Goal: Find specific page/section: Find specific page/section

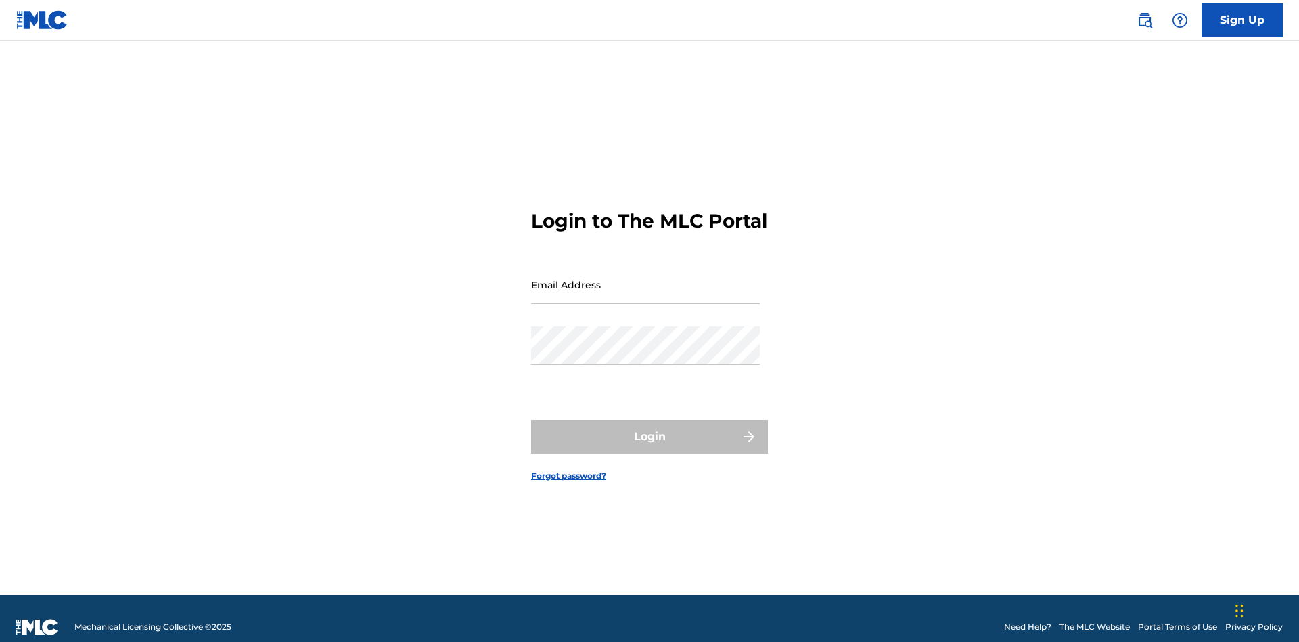
scroll to position [18, 0]
click at [646, 278] on input "Email Address" at bounding box center [645, 284] width 229 height 39
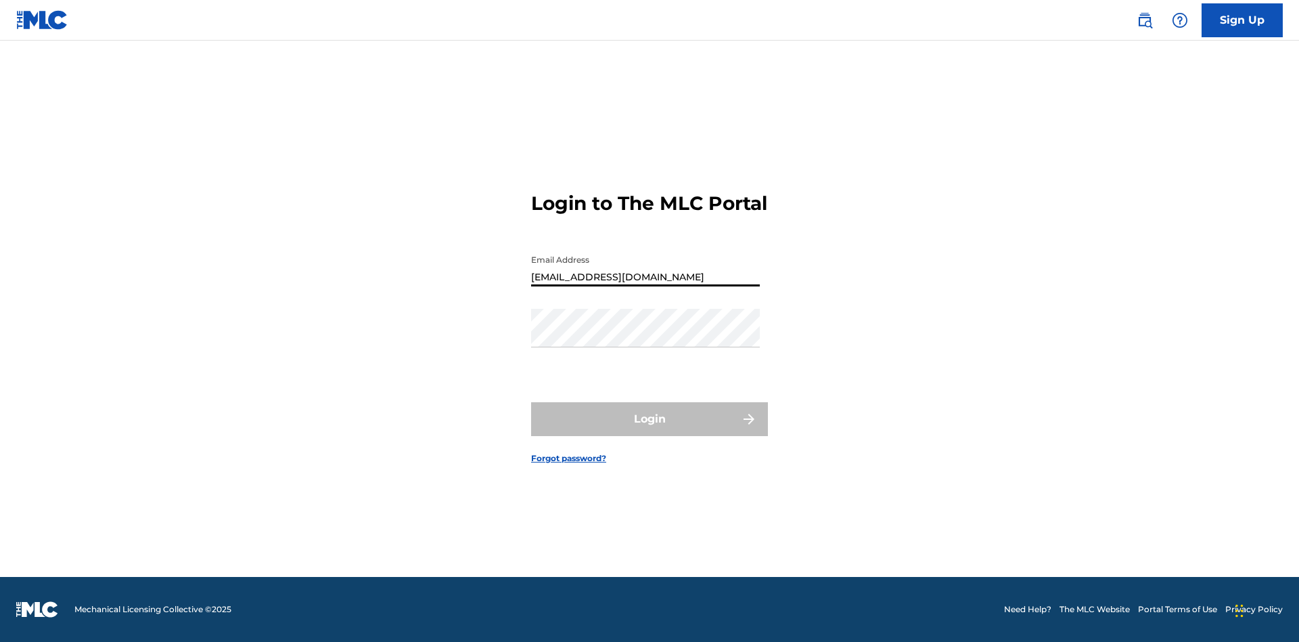
type input "[EMAIL_ADDRESS][DOMAIN_NAME]"
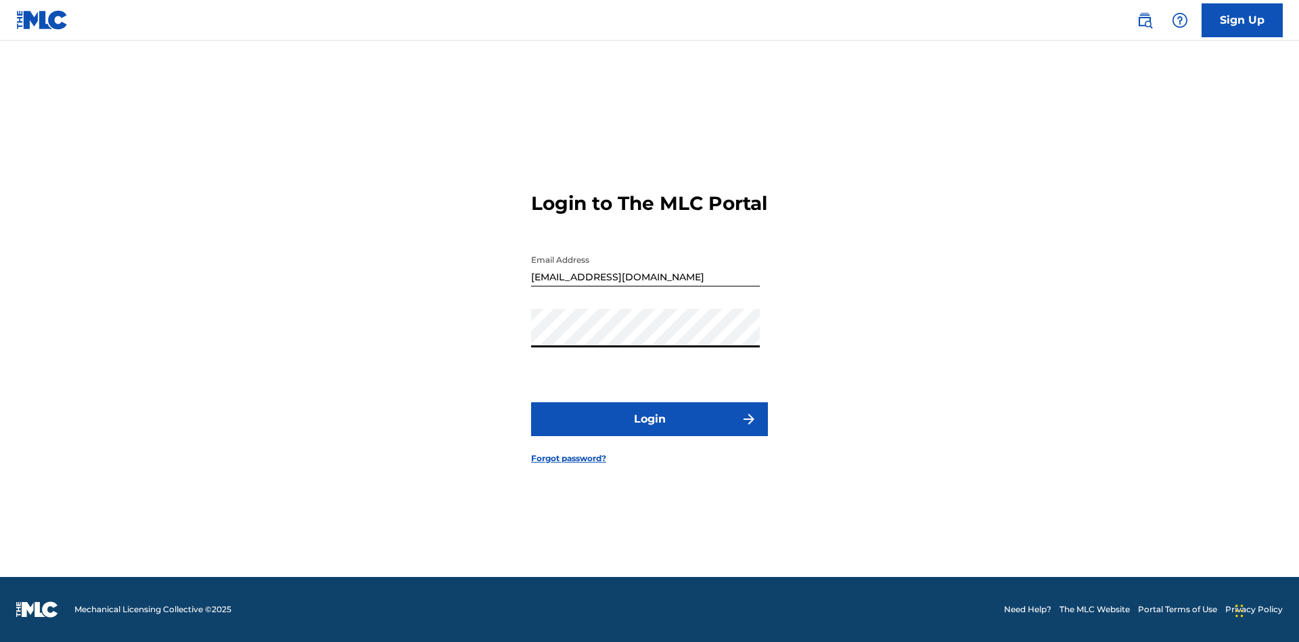
click at [650, 430] on button "Login" at bounding box center [649, 419] width 237 height 34
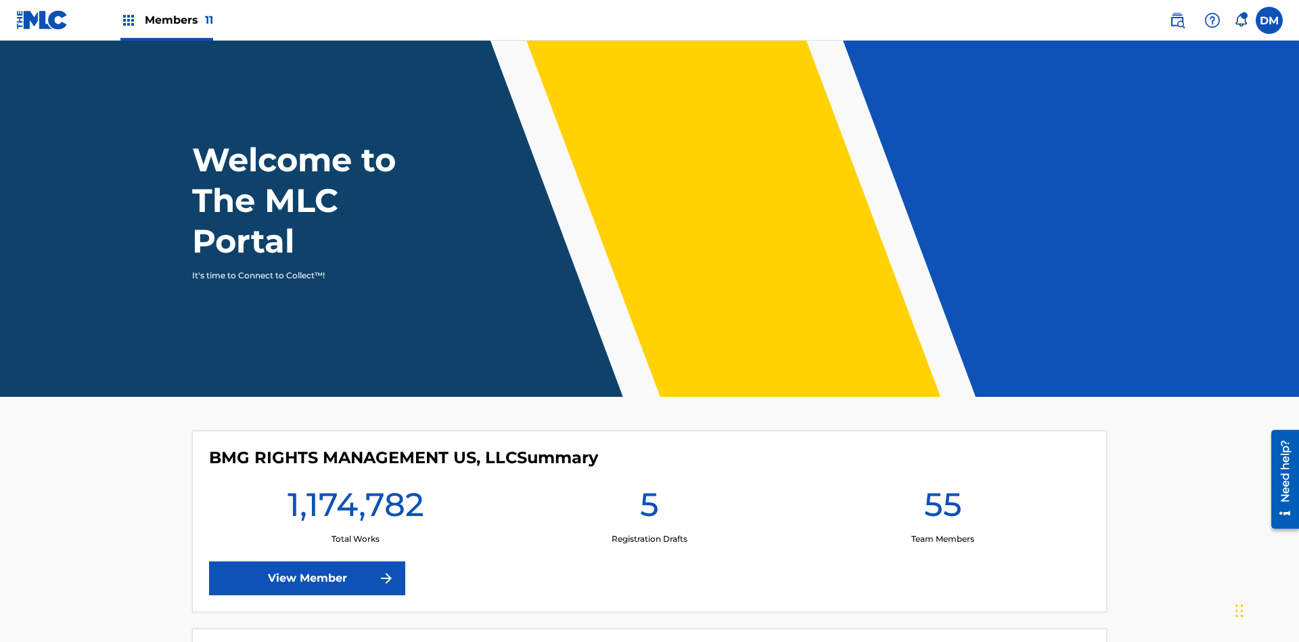
scroll to position [58, 0]
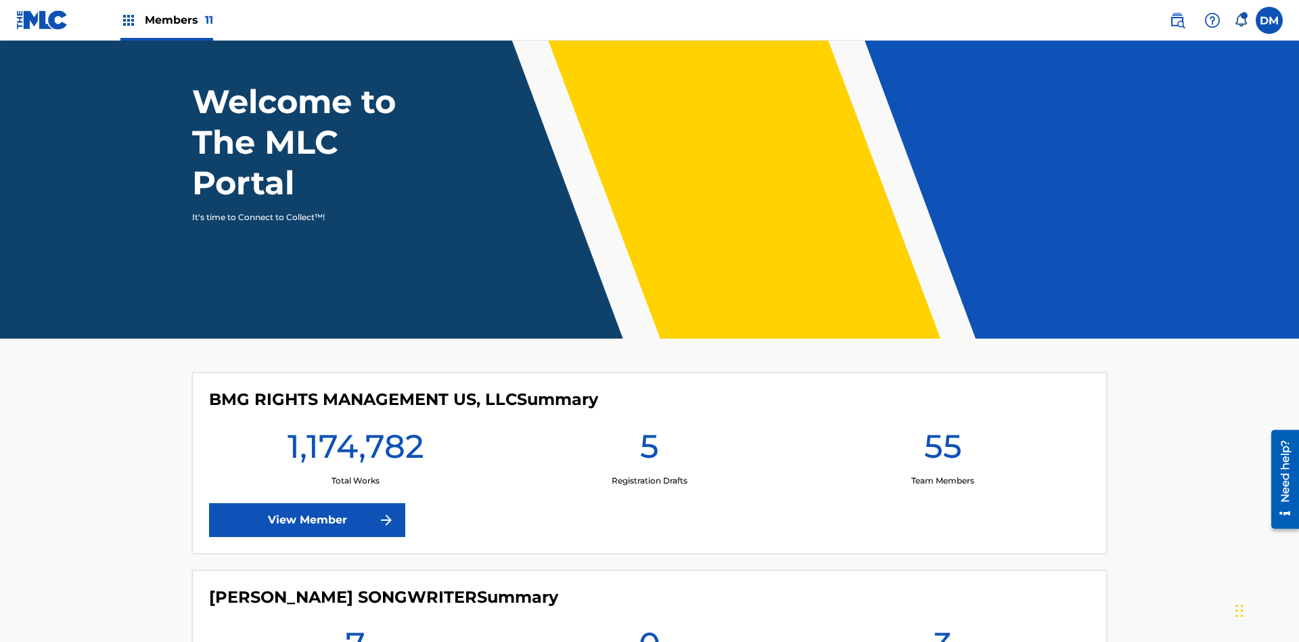
click at [166, 20] on span "Members 11" at bounding box center [179, 20] width 68 height 16
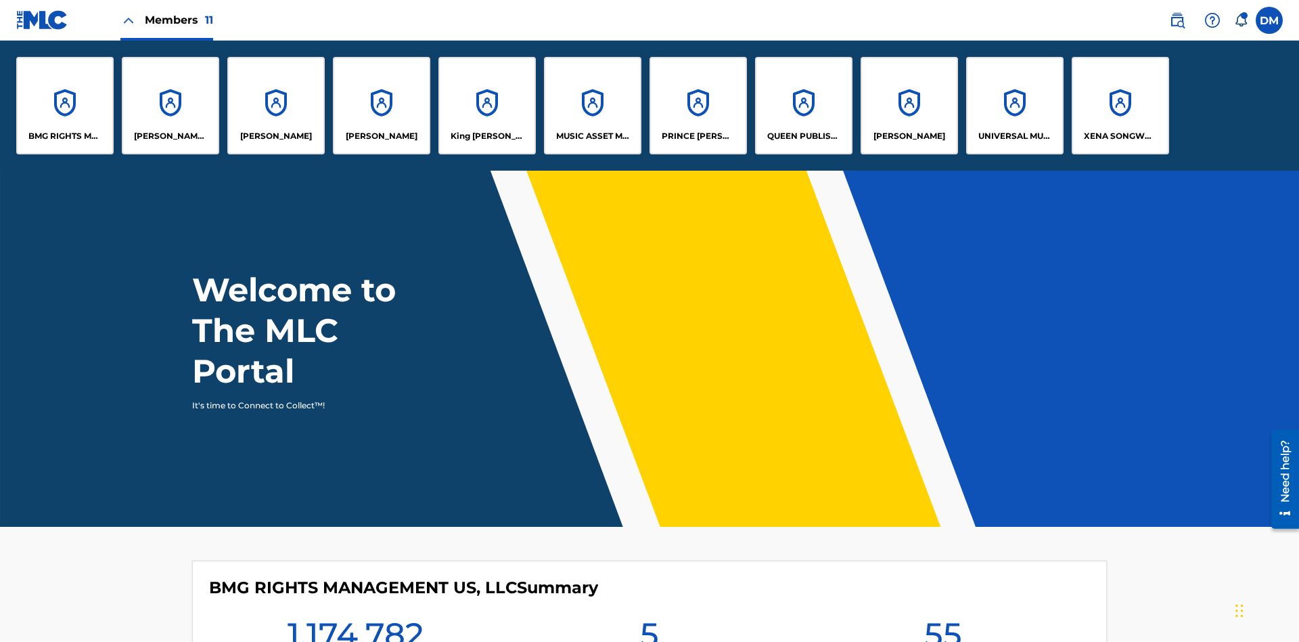
click at [487, 136] on p "King [PERSON_NAME]" at bounding box center [488, 136] width 74 height 12
